Goal: Task Accomplishment & Management: Manage account settings

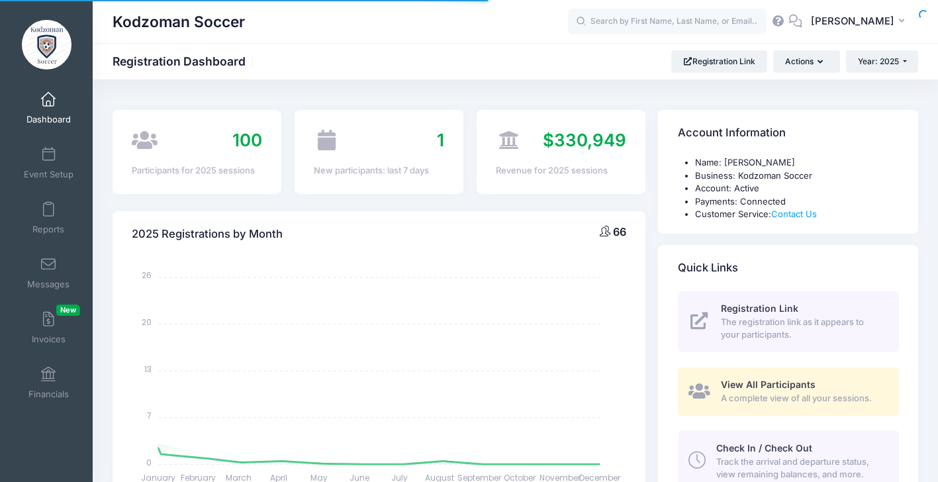
select select
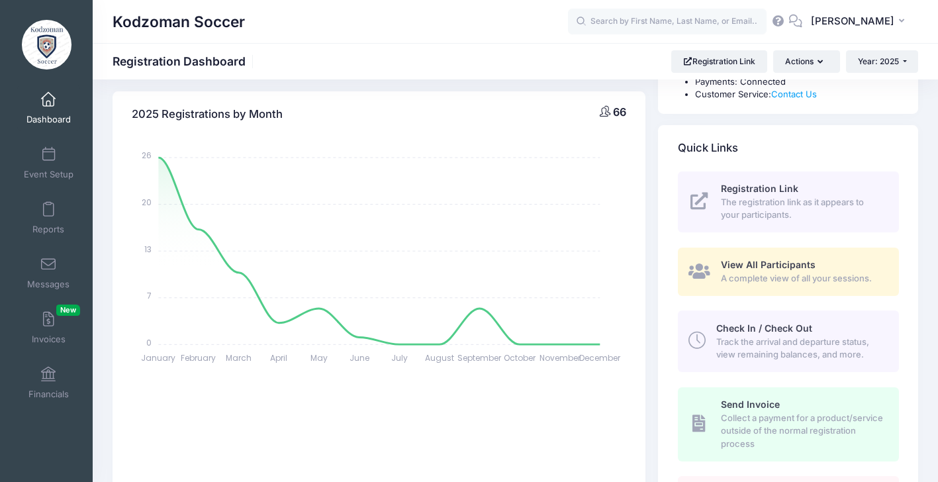
scroll to position [125, 0]
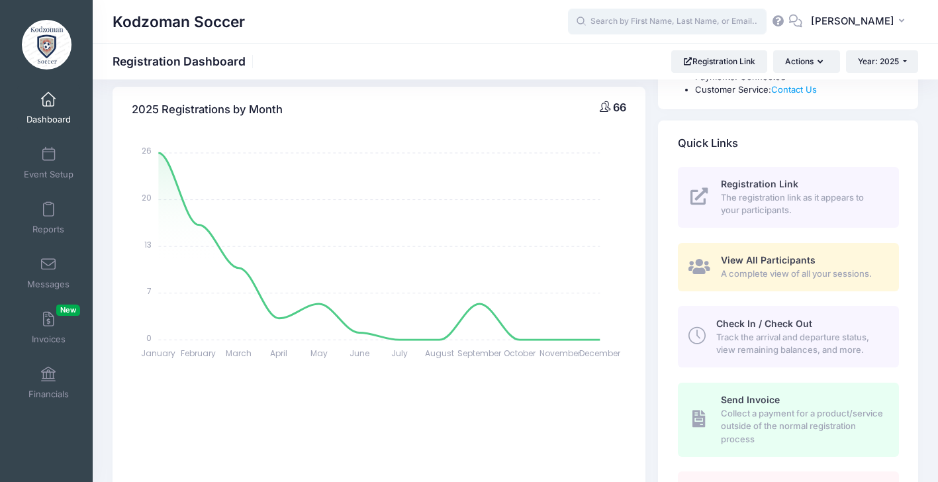
click at [607, 24] on input "text" at bounding box center [667, 22] width 199 height 26
click at [896, 63] on span "Year: 2025" at bounding box center [878, 61] width 41 height 10
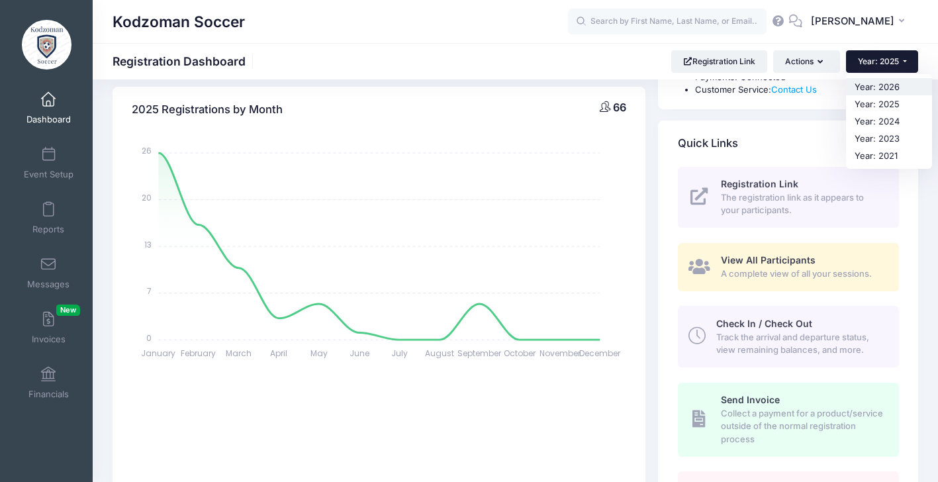
click at [883, 89] on link "Year: 2026" at bounding box center [889, 86] width 86 height 17
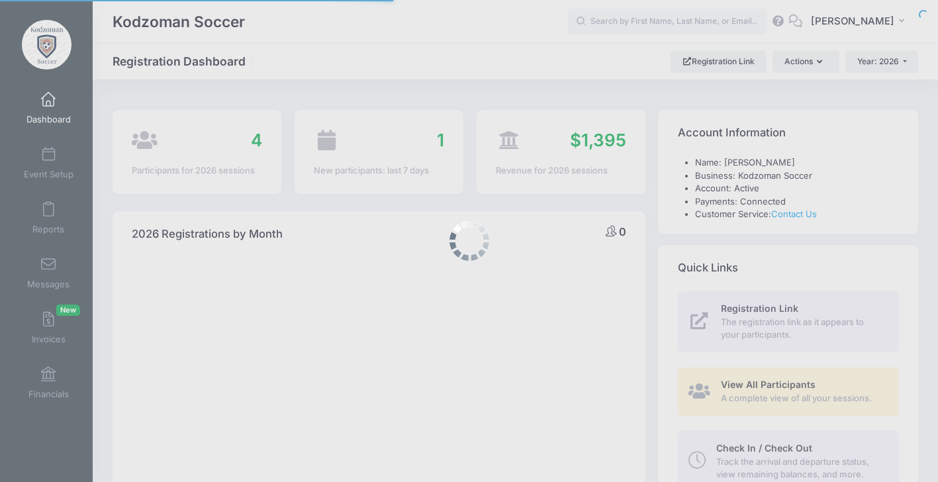
select select
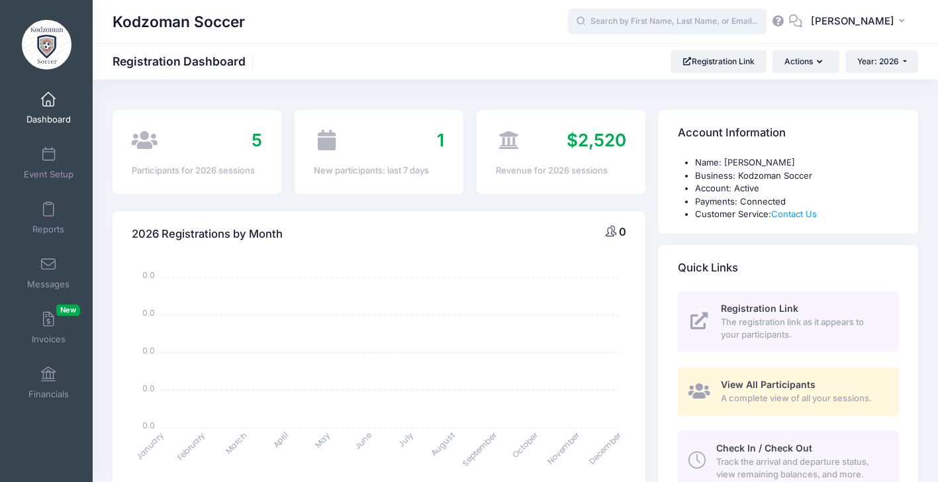
click at [613, 22] on input "text" at bounding box center [667, 22] width 199 height 26
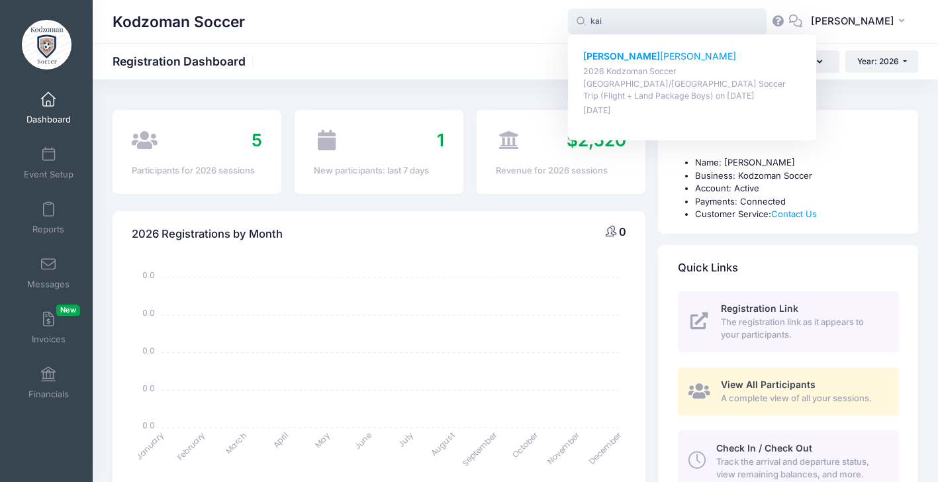
click at [599, 54] on p "Kai Delmis" at bounding box center [692, 57] width 219 height 14
type input "Kai Delmis (2026 Kodzoman Soccer Denmark/Sweden Soccer Trip (Flight + Land Pack…"
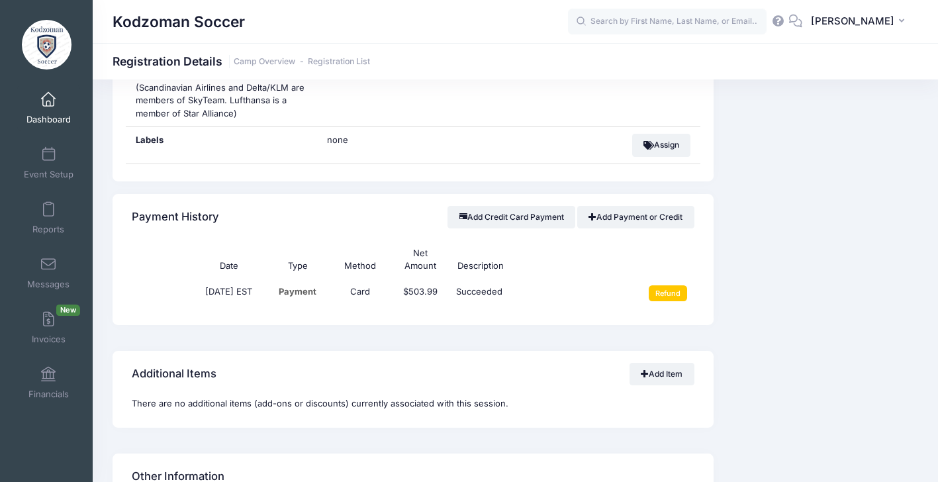
scroll to position [1264, 0]
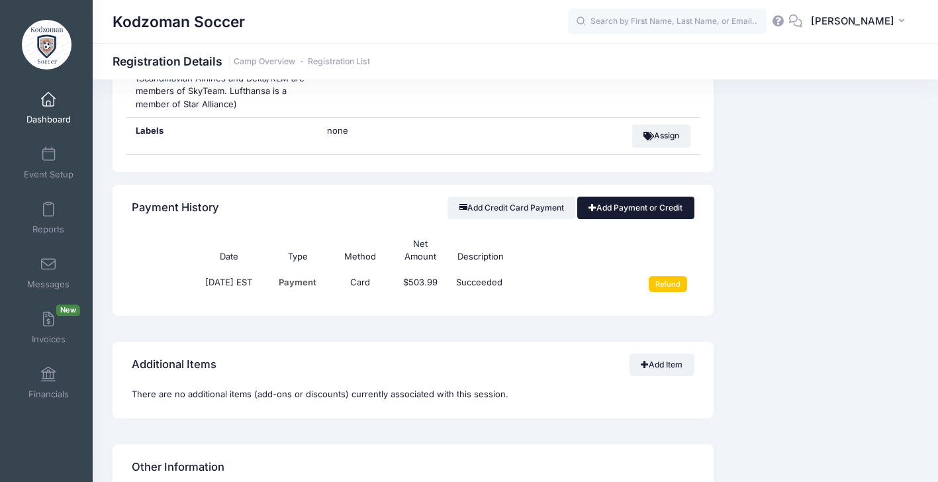
click at [625, 197] on link "Add Payment or Credit" at bounding box center [636, 208] width 117 height 23
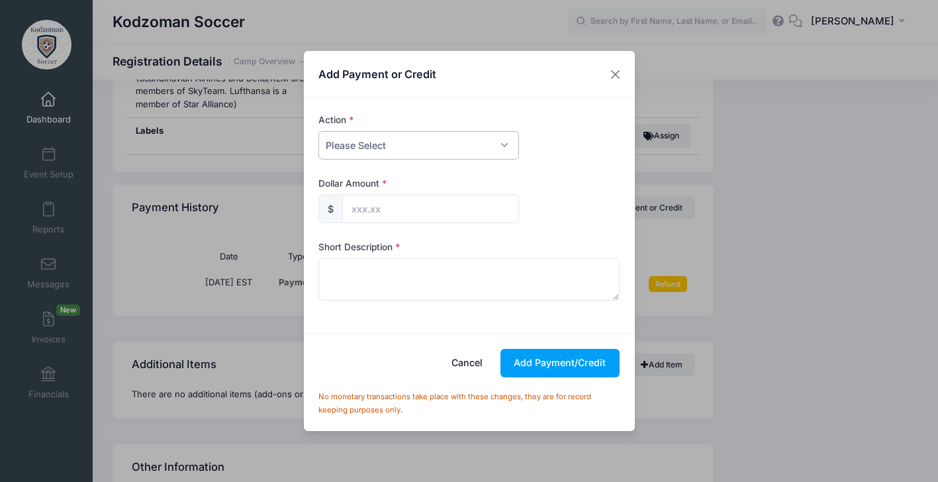
select select "credit"
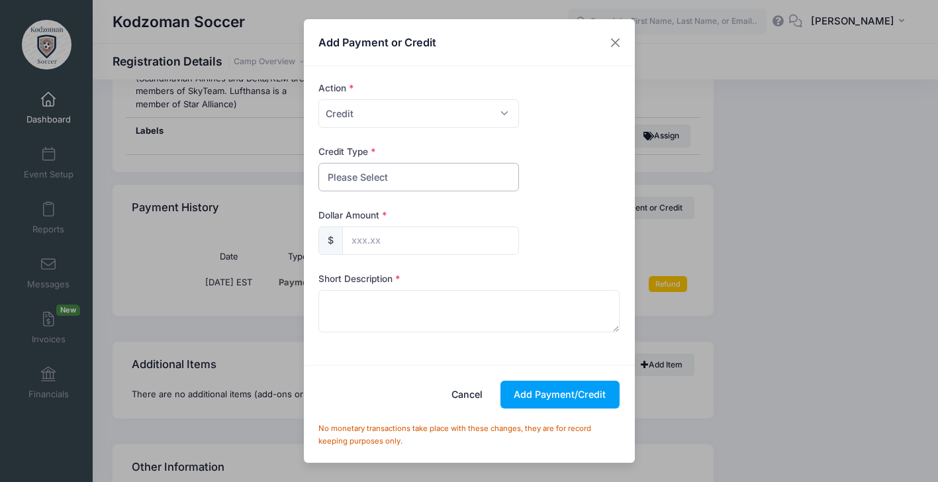
select select "discount"
click at [380, 244] on input "text" at bounding box center [430, 241] width 177 height 28
type input "800.00"
click at [356, 309] on textarea at bounding box center [469, 311] width 301 height 42
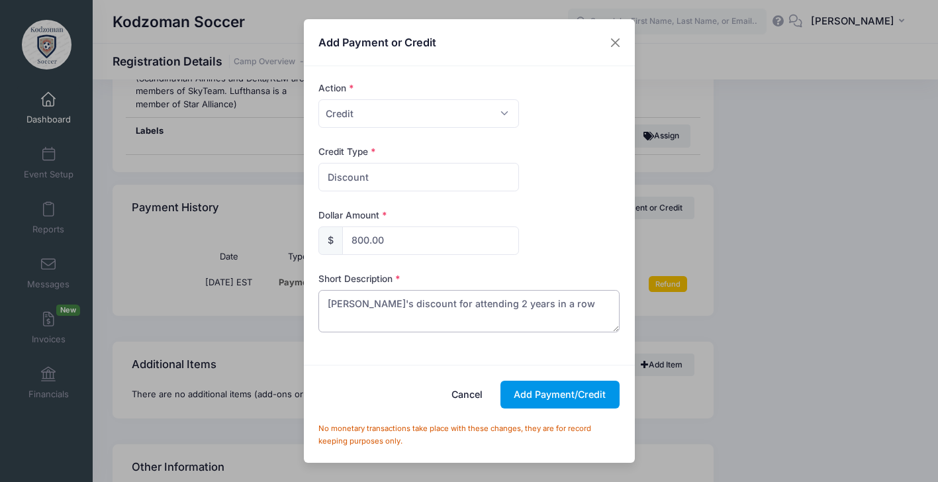
type textarea "Kai's discount for attending 2 years in a row"
click at [558, 401] on button "Add Payment/Credit" at bounding box center [560, 395] width 119 height 28
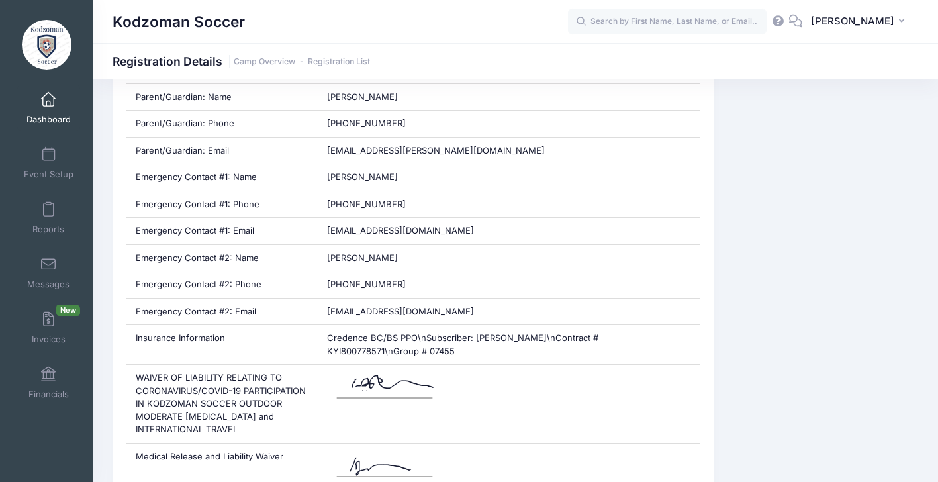
scroll to position [0, 0]
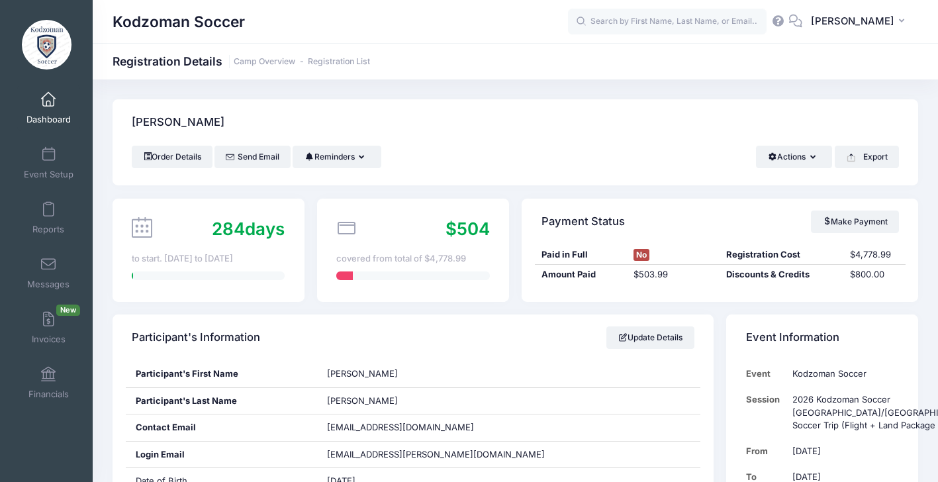
click at [42, 108] on link "Dashboard" at bounding box center [48, 108] width 63 height 46
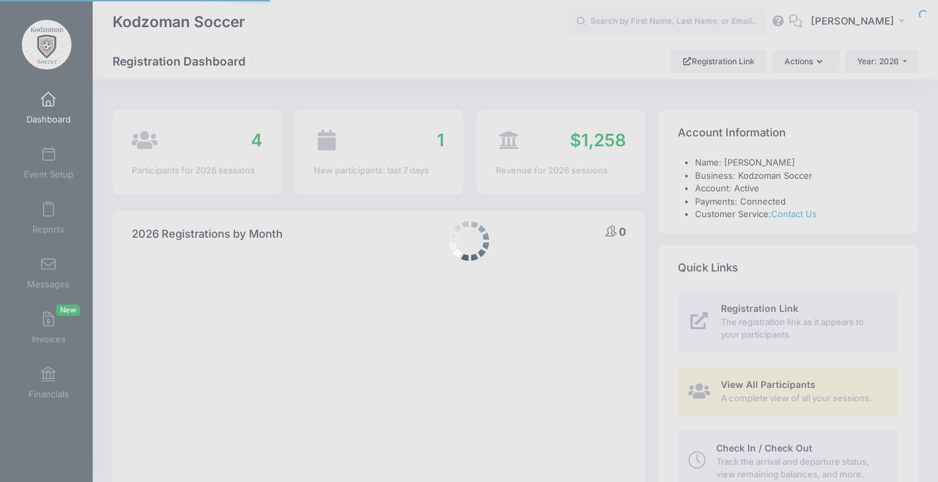
select select
